Goal: Share content: Share content

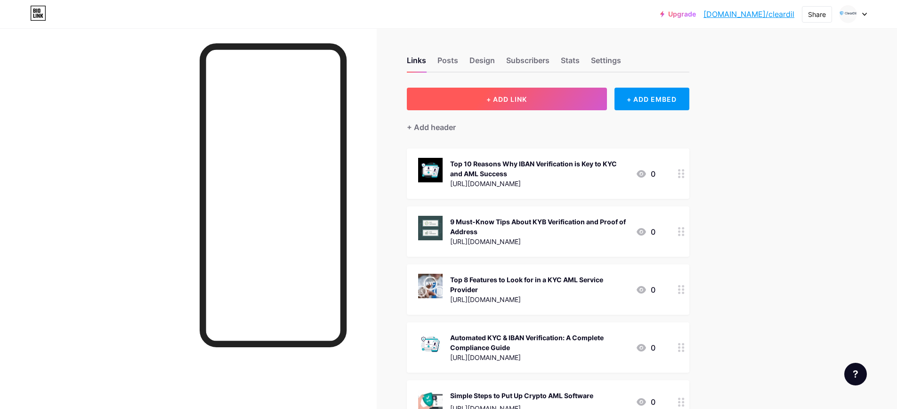
click at [545, 102] on button "+ ADD LINK" at bounding box center [507, 99] width 200 height 23
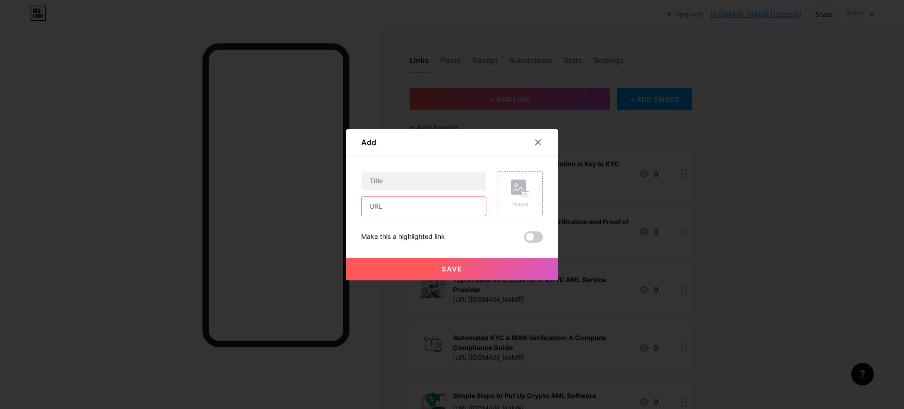
click at [397, 206] on input "text" at bounding box center [424, 206] width 124 height 19
paste input "[URL][DOMAIN_NAME]"
type input "[URL][DOMAIN_NAME]"
click at [402, 185] on input "text" at bounding box center [424, 180] width 124 height 19
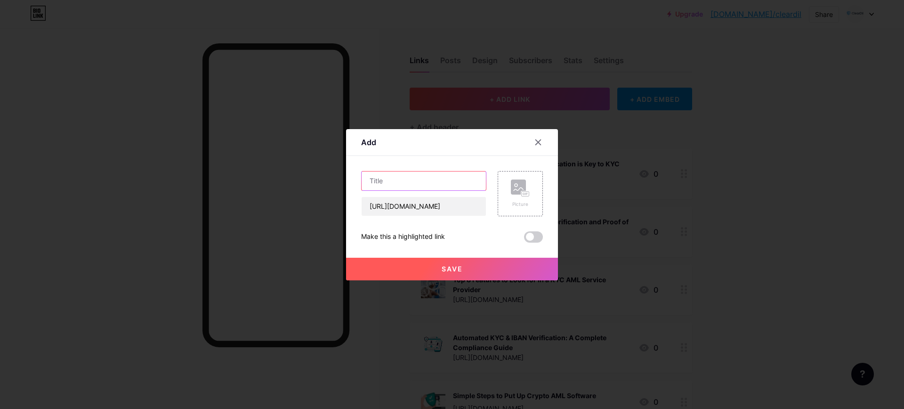
scroll to position [0, 0]
paste input "How to Choose the Right API for KYC: A Step-by-Step Buyer’s Guide"
type input "How to Choose the Right API for KYC: A Step-by-Step Buyer’s Guide"
click at [442, 264] on button "Save" at bounding box center [452, 269] width 212 height 23
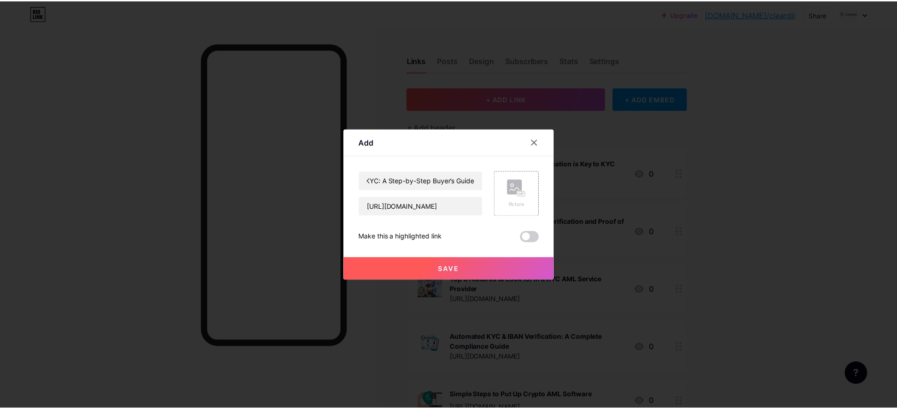
scroll to position [0, 0]
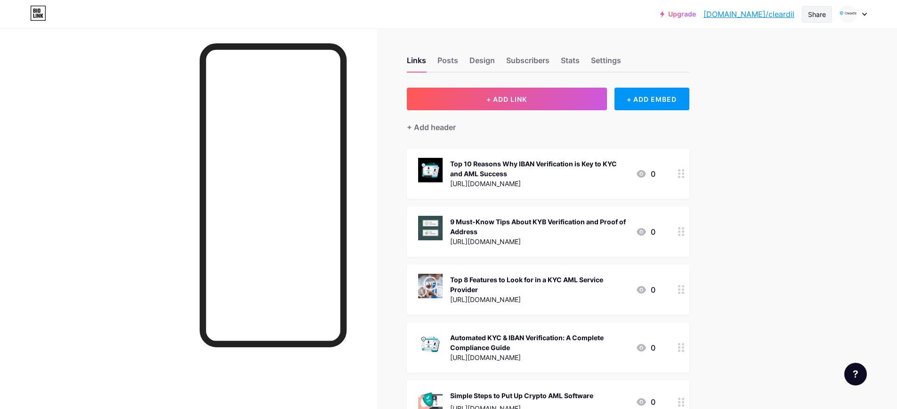
click at [810, 16] on div "Share" at bounding box center [817, 14] width 18 height 10
click at [738, 49] on div "Copy link" at bounding box center [739, 48] width 35 height 11
